Goal: Information Seeking & Learning: Find specific page/section

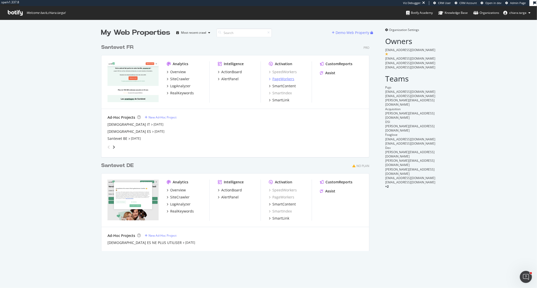
click at [291, 77] on div "PageWorkers" at bounding box center [284, 79] width 22 height 5
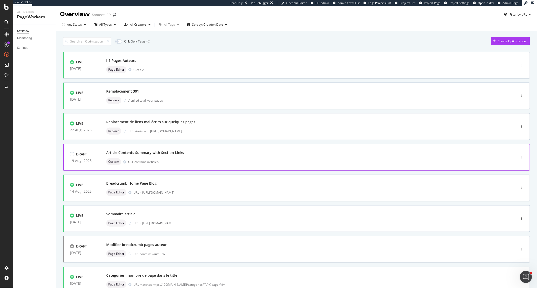
click at [234, 153] on div "Article Contents Summary with Section Links" at bounding box center [300, 152] width 389 height 7
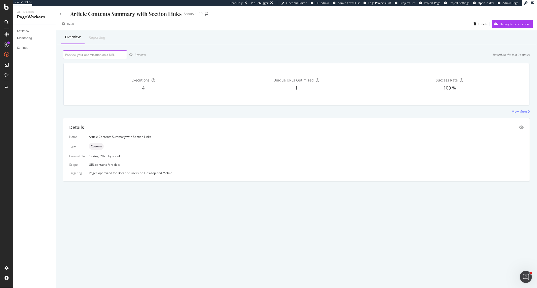
click at [103, 51] on input "url" at bounding box center [95, 54] width 64 height 9
paste input "https://www.santevet.com/articles/cbd-quelle-utilisation-chez-le-chien-et-le-ch…"
type input "https://www.santevet.com/articles/cbd-quelle-utilisation-chez-le-chien-et-le-ch…"
click at [145, 53] on div "Preview" at bounding box center [140, 55] width 11 height 4
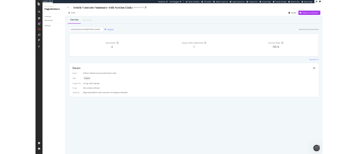
scroll to position [0, 0]
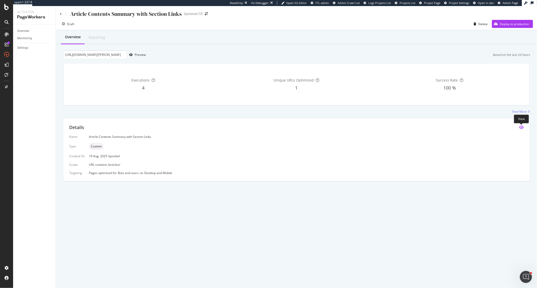
click at [524, 129] on icon "eye" at bounding box center [521, 127] width 5 height 4
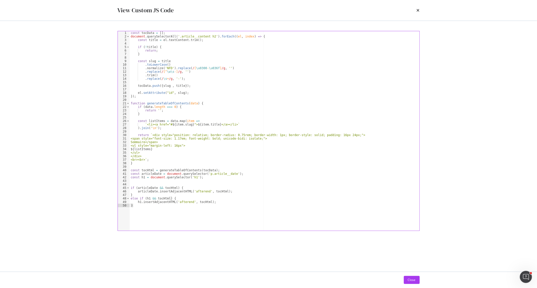
click at [195, 56] on div "const tocData = [ ] ; document . querySelectorAll ( '.article__content h2' ) . …" at bounding box center [275, 134] width 290 height 207
click at [155, 46] on div "const tocData = [ ] ; document . querySelectorAll ( '.article__content h2' ) . …" at bounding box center [275, 134] width 290 height 207
type textarea "if (!title) {"
click at [155, 43] on div "const tocData = [ ] ; document . querySelectorAll ( '.article__content h2' ) . …" at bounding box center [275, 134] width 290 height 207
click at [417, 12] on icon "times" at bounding box center [418, 10] width 3 height 4
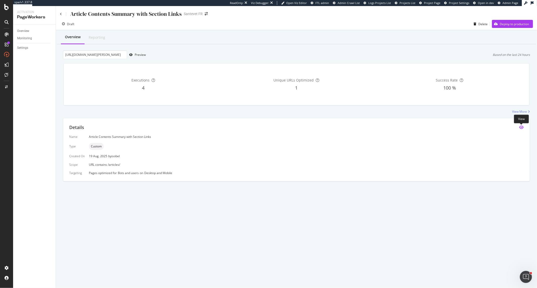
click at [524, 128] on icon "eye" at bounding box center [521, 127] width 5 height 4
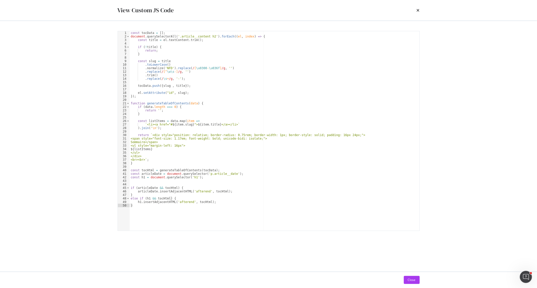
drag, startPoint x: 419, startPoint y: 9, endPoint x: 430, endPoint y: 8, distance: 11.2
click at [430, 8] on div "View Custom JS Code } 1 2 3 4 5 6 7 8 9 10 11 12 13 14 15 16 17 18 19 20 21 22 …" at bounding box center [268, 144] width 537 height 288
type textarea "el.setAttribute("id", slug);"
click at [184, 94] on div "const tocData = [ ] ; document . querySelectorAll ( '.article__content h2' ) . …" at bounding box center [275, 134] width 290 height 207
drag, startPoint x: 184, startPoint y: 94, endPoint x: 138, endPoint y: 93, distance: 46.6
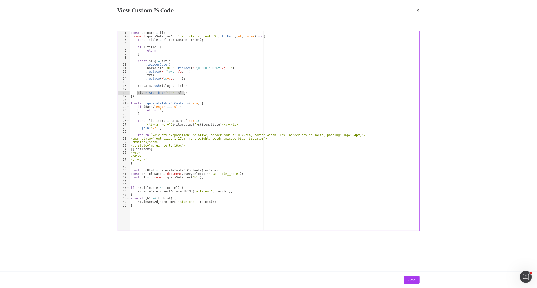
click at [138, 93] on div "const tocData = [ ] ; document . querySelectorAll ( '.article__content h2' ) . …" at bounding box center [275, 134] width 290 height 207
click at [196, 93] on div "const tocData = [ ] ; document . querySelectorAll ( '.article__content h2' ) . …" at bounding box center [275, 131] width 290 height 200
drag, startPoint x: 163, startPoint y: 93, endPoint x: 182, endPoint y: 92, distance: 19.1
click at [182, 92] on div "const tocData = [ ] ; document . querySelectorAll ( '.article__content h2' ) . …" at bounding box center [275, 134] width 290 height 207
click at [419, 8] on div "times" at bounding box center [418, 10] width 3 height 9
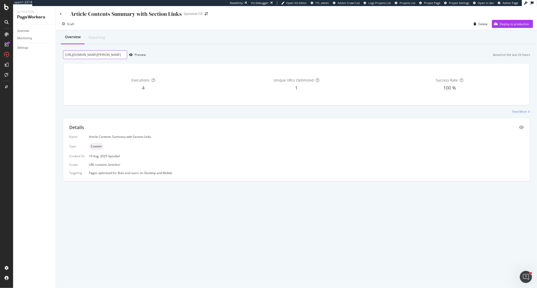
click at [106, 56] on input "https://www.santevet.com/articles/cbd-quelle-utilisation-chez-le-chien-et-le-ch…" at bounding box center [95, 54] width 64 height 9
click at [140, 55] on div "Preview" at bounding box center [140, 55] width 11 height 4
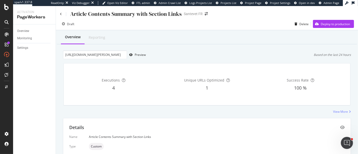
click at [7, 10] on div at bounding box center [6, 77] width 13 height 154
click at [7, 9] on icon at bounding box center [6, 7] width 5 height 6
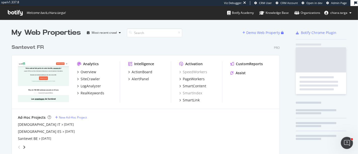
scroll to position [209, 268]
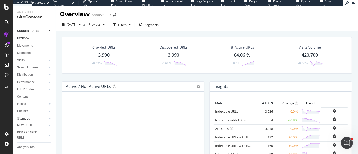
scroll to position [26, 0]
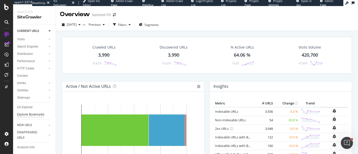
click at [35, 112] on div "Explorer Bookmarks" at bounding box center [30, 114] width 27 height 5
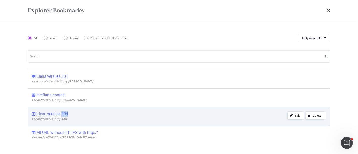
click at [64, 112] on div "Liens vers les 404" at bounding box center [53, 114] width 32 height 5
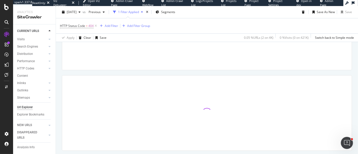
scroll to position [112, 0]
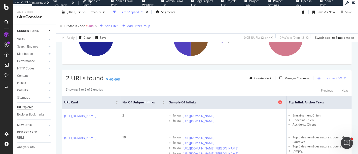
click at [234, 101] on span "Sample of Inlinks" at bounding box center [223, 102] width 108 height 5
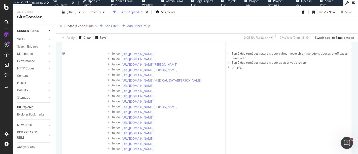
scroll to position [168, 0]
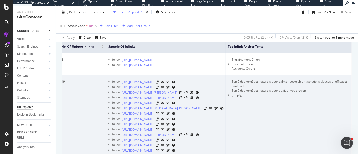
click at [273, 102] on td "Top 5 des remèdes naturels pour calmer votre chien : solutions douces et effica…" at bounding box center [289, 129] width 126 height 109
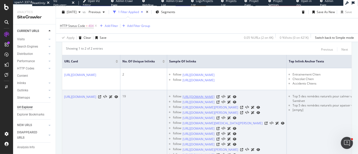
scroll to position [97, 0]
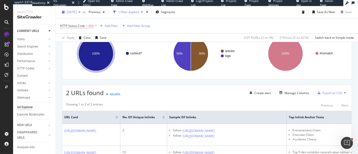
click at [83, 14] on div "[DATE]" at bounding box center [71, 12] width 23 height 8
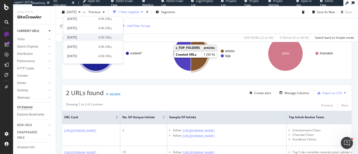
scroll to position [28, 0]
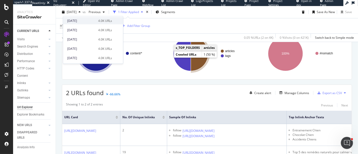
click at [95, 19] on div "[DATE]" at bounding box center [81, 20] width 28 height 5
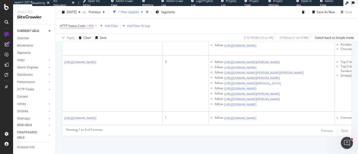
scroll to position [935, 0]
click at [87, 25] on span "=" at bounding box center [87, 26] width 2 height 4
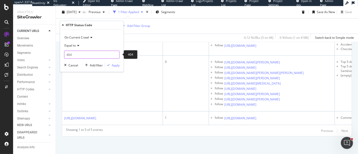
click at [78, 56] on input "404" at bounding box center [91, 55] width 55 height 8
drag, startPoint x: 78, startPoint y: 56, endPoint x: 65, endPoint y: 54, distance: 12.7
click at [65, 54] on input "404" at bounding box center [91, 55] width 55 height 8
type input "301"
click at [70, 59] on span "301" at bounding box center [86, 61] width 41 height 4
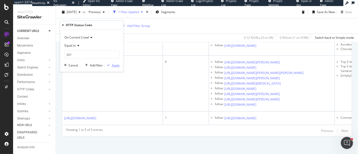
click at [113, 64] on div "Apply" at bounding box center [116, 65] width 8 height 4
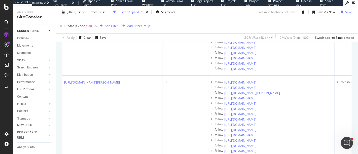
scroll to position [179, 0]
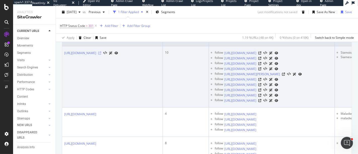
click at [101, 53] on icon at bounding box center [99, 53] width 3 height 3
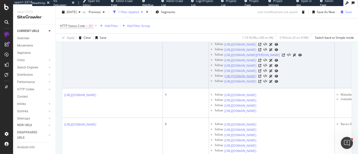
scroll to position [207, 0]
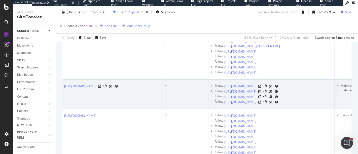
click at [188, 109] on td "4" at bounding box center [186, 94] width 46 height 29
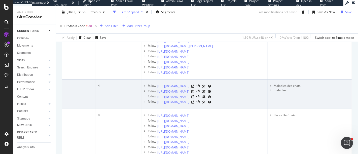
scroll to position [67, 0]
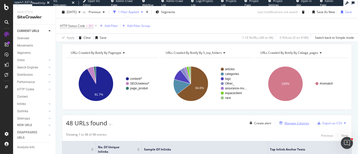
click at [302, 121] on div "Manage Columns" at bounding box center [297, 123] width 25 height 4
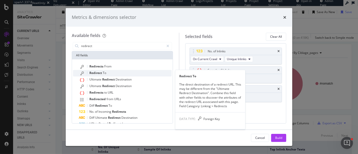
type input "redirect"
click at [100, 71] on span "Redirect" at bounding box center [95, 73] width 13 height 4
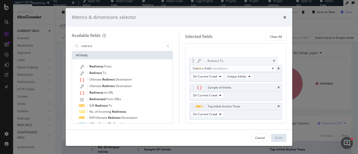
drag, startPoint x: 194, startPoint y: 105, endPoint x: 194, endPoint y: 56, distance: 49.6
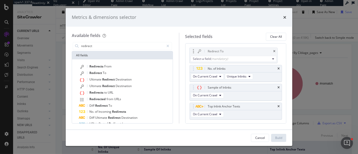
click at [194, 56] on body "spa/v1.337.8 ReadOnly: Viz Debugger: Open Viz Editor Admin Crawl Page Webflow A…" at bounding box center [179, 77] width 358 height 154
click at [204, 58] on div "Select a field (mandatory)" at bounding box center [234, 59] width 82 height 4
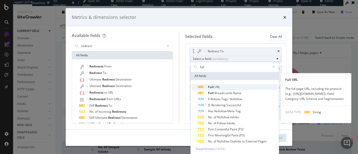
type input "full"
click at [213, 85] on span "Full" at bounding box center [211, 87] width 7 height 4
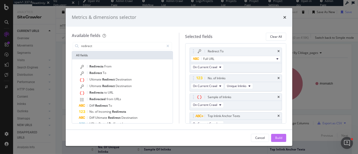
click at [281, 137] on div "Build" at bounding box center [278, 138] width 7 height 4
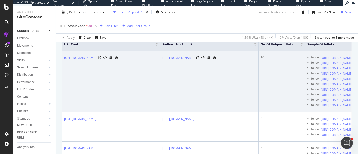
scroll to position [179, 0]
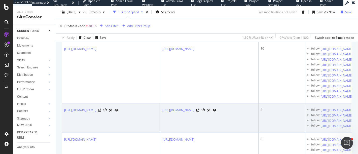
click at [306, 121] on td "4" at bounding box center [282, 118] width 47 height 29
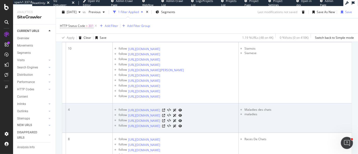
scroll to position [0, 235]
click at [165, 112] on icon at bounding box center [163, 110] width 3 height 3
click at [229, 133] on td "follow [URL][DOMAIN_NAME] follow [URL][DOMAIN_NAME] follow [URL][DOMAIN_NAME] f…" at bounding box center [176, 118] width 126 height 29
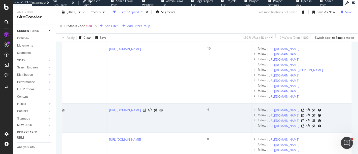
scroll to position [0, 0]
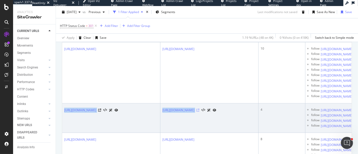
copy tr "[URL][DOMAIN_NAME] [URL][DOMAIN_NAME]"
drag, startPoint x: 63, startPoint y: 113, endPoint x: 272, endPoint y: 115, distance: 208.9
click at [272, 115] on tr "[URL][DOMAIN_NAME] [URL][DOMAIN_NAME] 4 follow [URL][DOMAIN_NAME] follow [URL][…" at bounding box center [303, 118] width 482 height 29
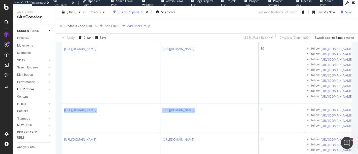
click at [28, 92] on div "HTTP Codes" at bounding box center [25, 89] width 17 height 5
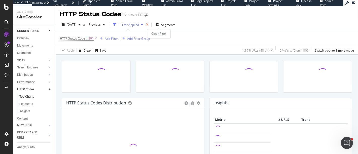
click at [148, 24] on icon "times" at bounding box center [147, 24] width 2 height 3
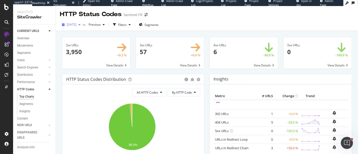
click at [83, 27] on div "[DATE]" at bounding box center [71, 25] width 23 height 8
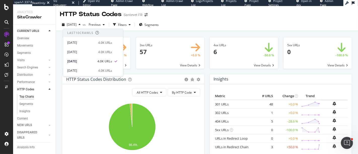
click at [207, 73] on div "4xx URLs × Close Chart main-metric-code-4xx - API Requests List Area Type Reque…" at bounding box center [244, 55] width 74 height 37
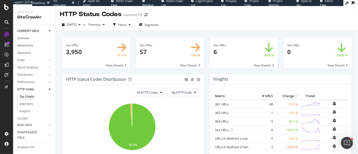
scroll to position [28, 0]
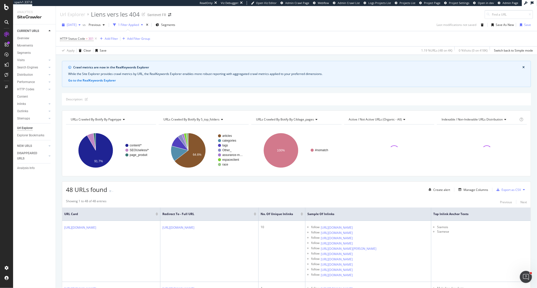
click at [83, 24] on div "button" at bounding box center [80, 24] width 6 height 3
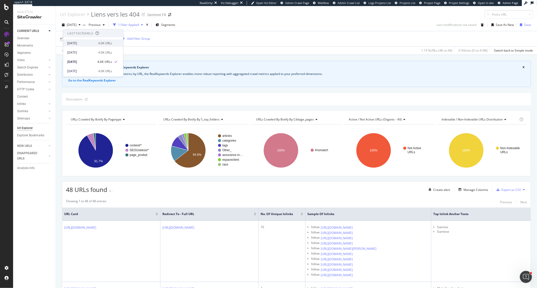
click at [91, 42] on div "[DATE]" at bounding box center [81, 43] width 28 height 5
